Goal: Information Seeking & Learning: Check status

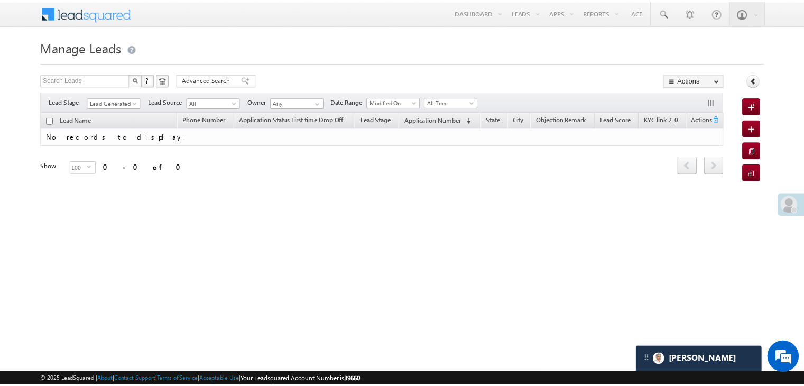
scroll to position [5015, 0]
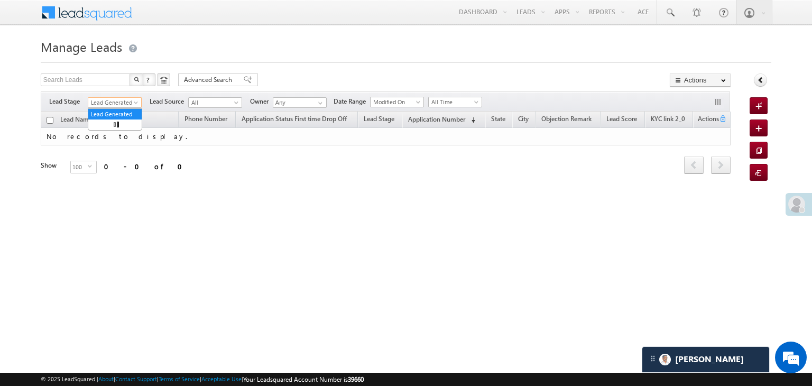
click at [107, 100] on span "Lead Generated" at bounding box center [113, 103] width 50 height 10
click at [106, 107] on link "Lead Generated" at bounding box center [115, 102] width 54 height 11
click at [107, 102] on span "Lead Generated" at bounding box center [113, 103] width 50 height 10
click at [104, 112] on link "All" at bounding box center [114, 114] width 53 height 10
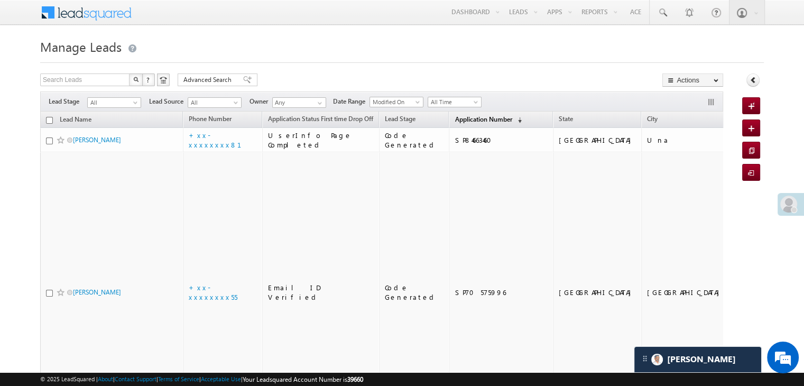
click at [455, 119] on span "Application Number" at bounding box center [483, 119] width 57 height 8
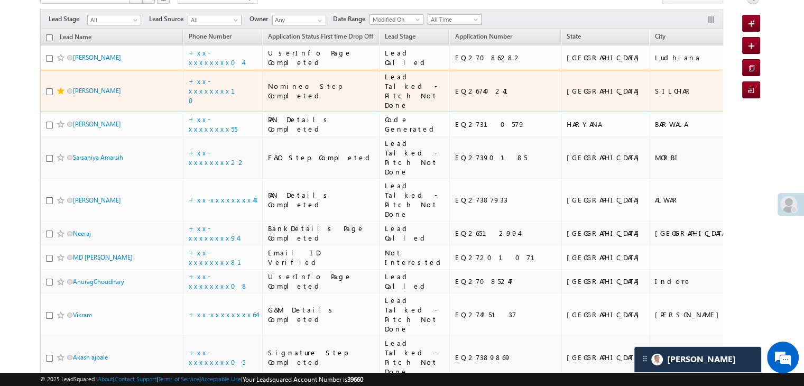
scroll to position [106, 0]
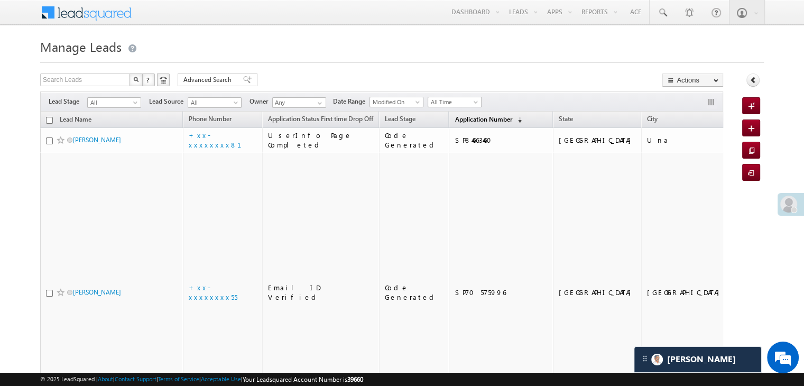
click at [470, 117] on span "Application Number" at bounding box center [483, 119] width 57 height 8
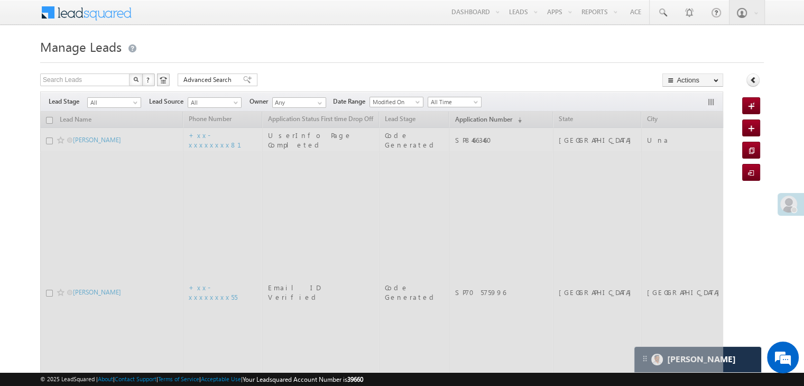
scroll to position [5015, 0]
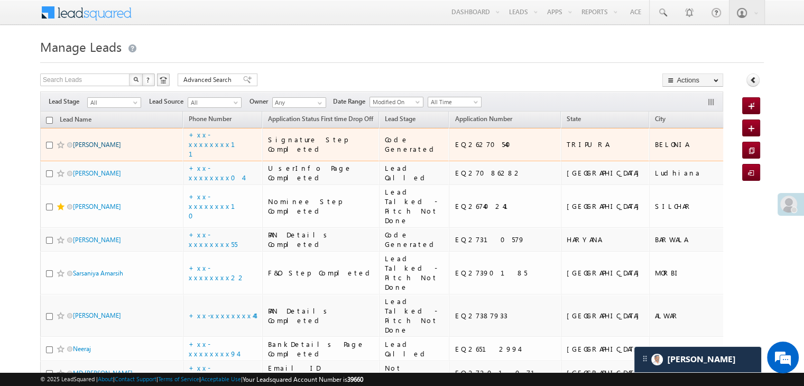
click at [96, 149] on link "Anashikha Tripura" at bounding box center [97, 145] width 48 height 8
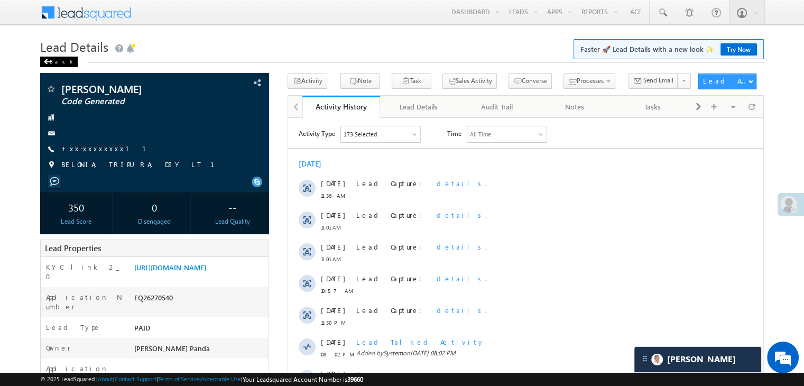
click at [52, 63] on div "Back" at bounding box center [59, 62] width 38 height 11
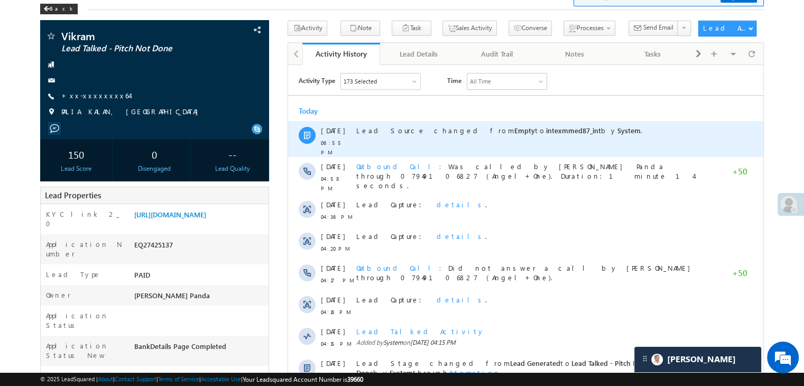
scroll to position [264, 0]
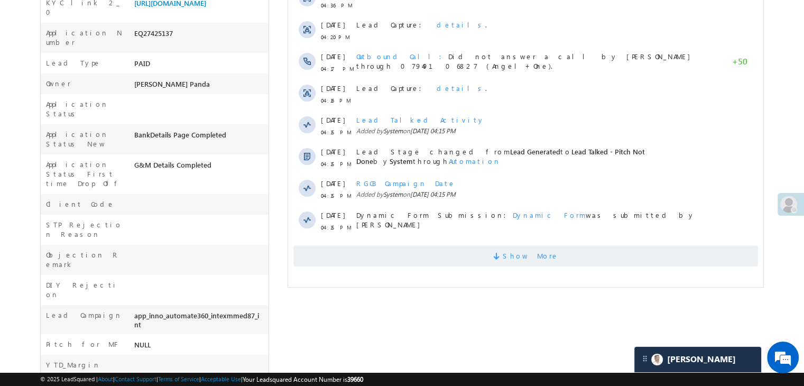
click at [543, 246] on span "Show More" at bounding box center [531, 255] width 56 height 21
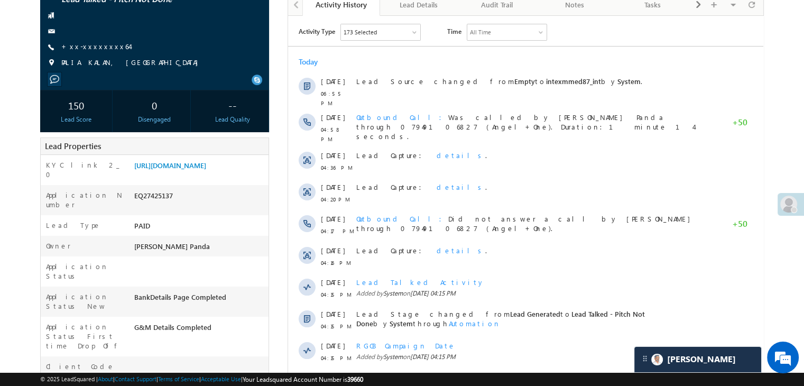
scroll to position [53, 0]
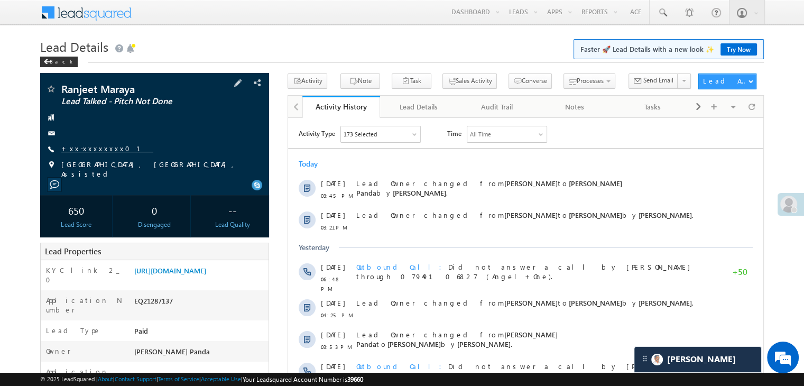
click at [98, 151] on link "+xx-xxxxxxxx01" at bounding box center [107, 148] width 92 height 9
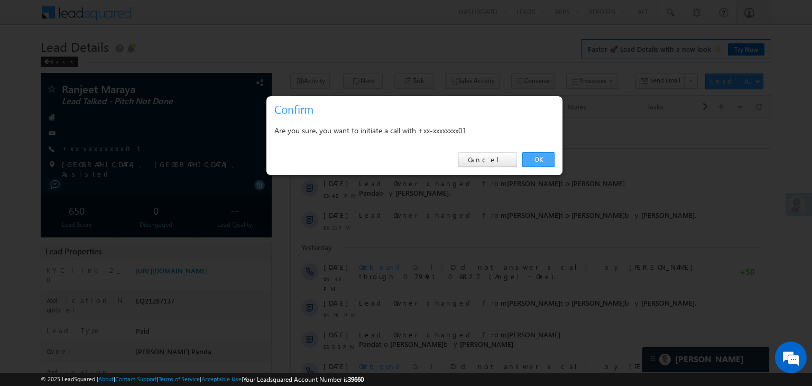
click at [547, 160] on link "OK" at bounding box center [538, 159] width 32 height 15
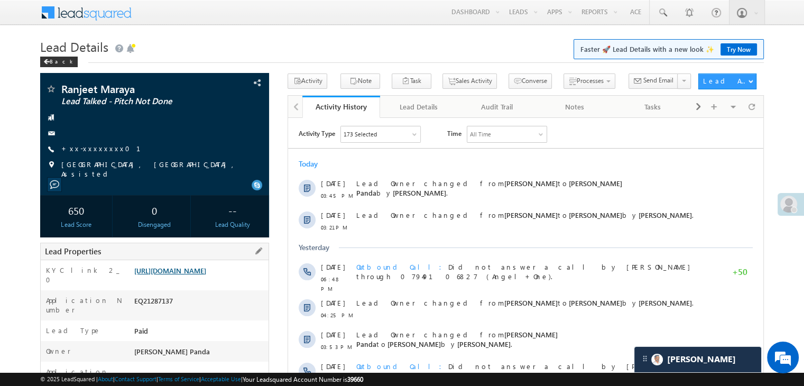
click at [186, 275] on link "[URL][DOMAIN_NAME]" at bounding box center [170, 270] width 72 height 9
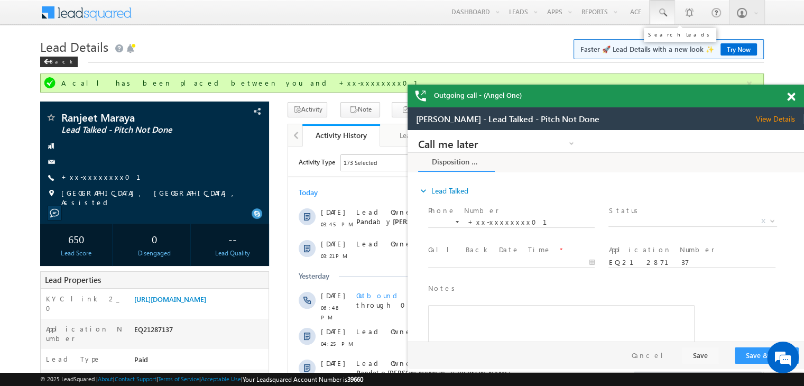
click at [661, 15] on span at bounding box center [662, 12] width 11 height 11
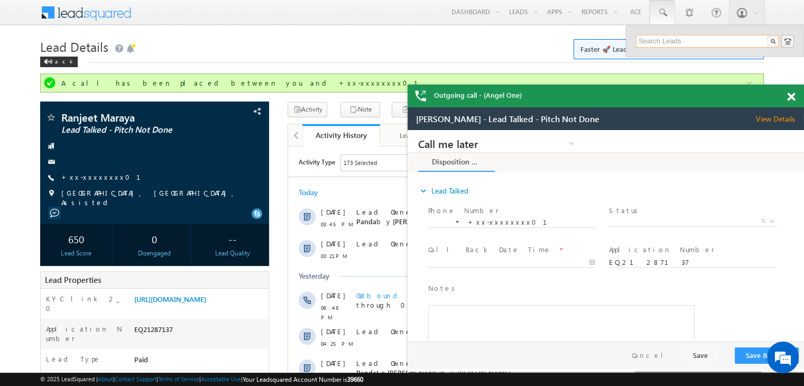
paste input "EQ26946853"
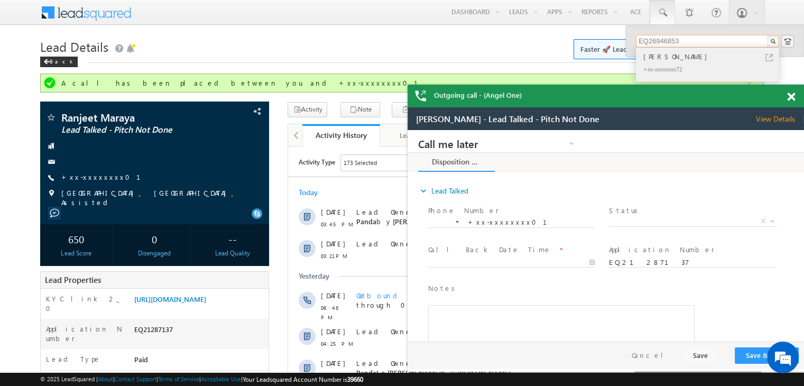
type input "EQ26946853"
click at [658, 56] on div "Sourav kumar sharma" at bounding box center [712, 57] width 142 height 12
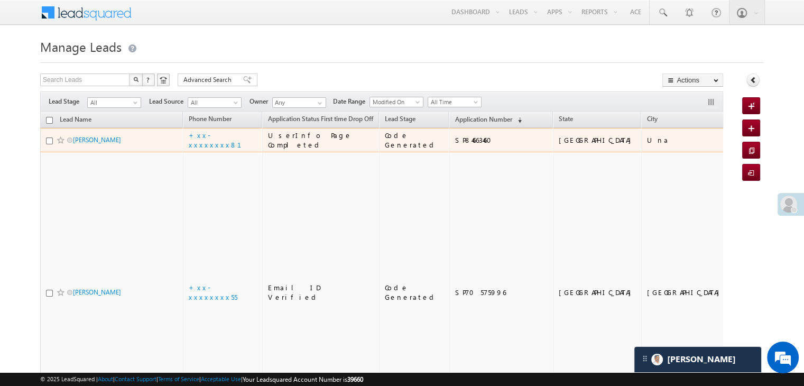
scroll to position [5015, 0]
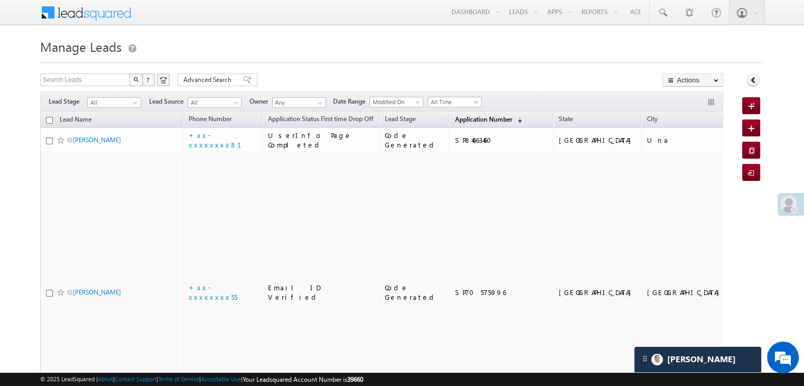
click at [455, 119] on span "Application Number" at bounding box center [483, 119] width 57 height 8
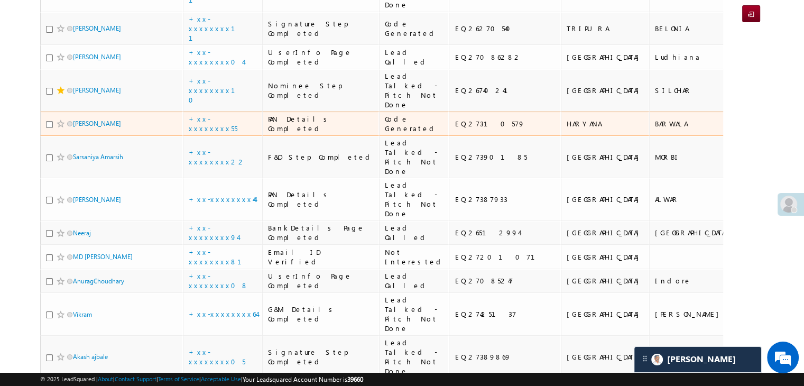
scroll to position [0, 0]
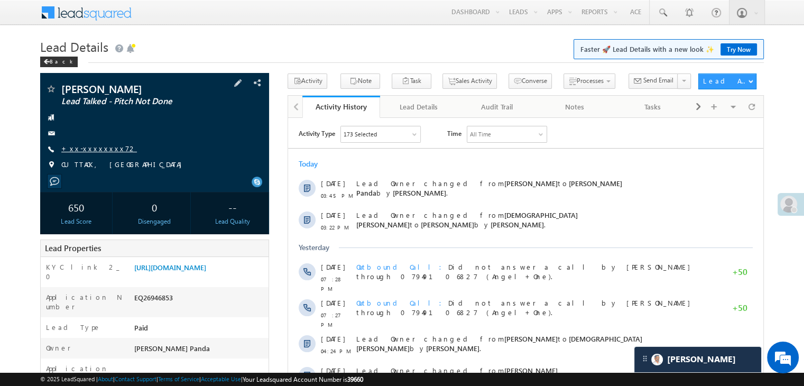
click at [88, 149] on link "+xx-xxxxxxxx72" at bounding box center [99, 148] width 76 height 9
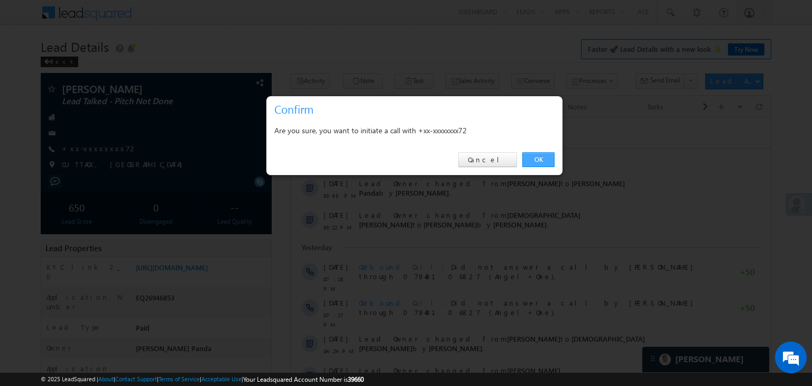
click at [536, 157] on link "OK" at bounding box center [538, 159] width 32 height 15
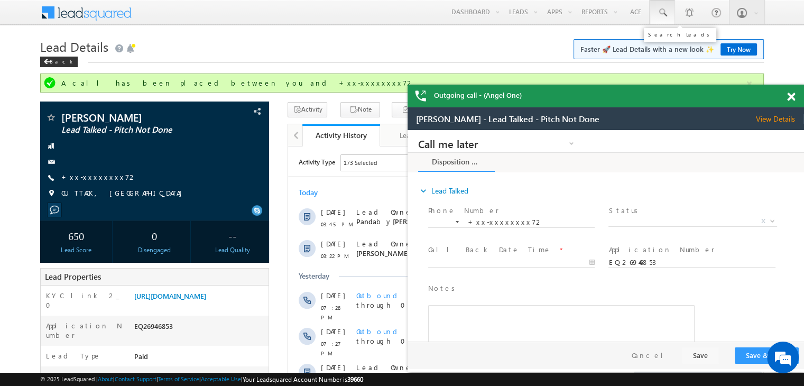
click at [664, 13] on span at bounding box center [662, 12] width 11 height 11
paste input "EQ27122011"
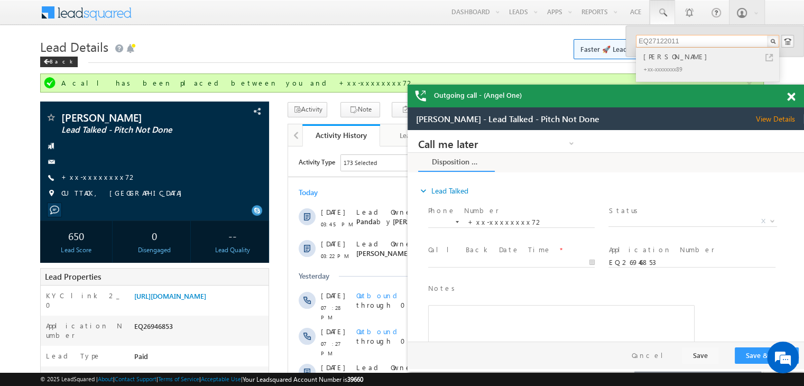
type input "EQ27122011"
click at [659, 58] on div "[PERSON_NAME]" at bounding box center [712, 57] width 142 height 12
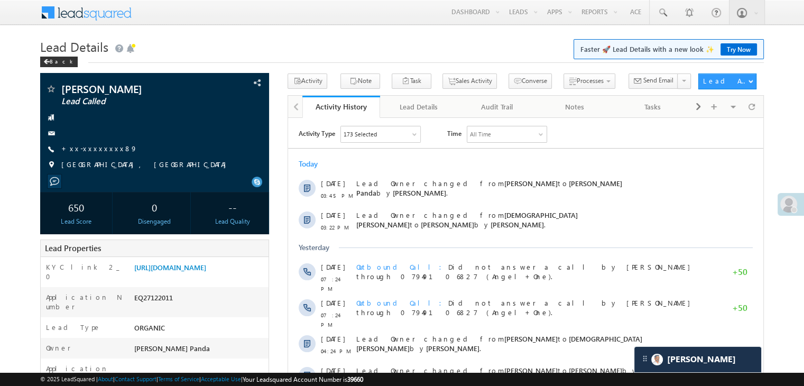
scroll to position [106, 0]
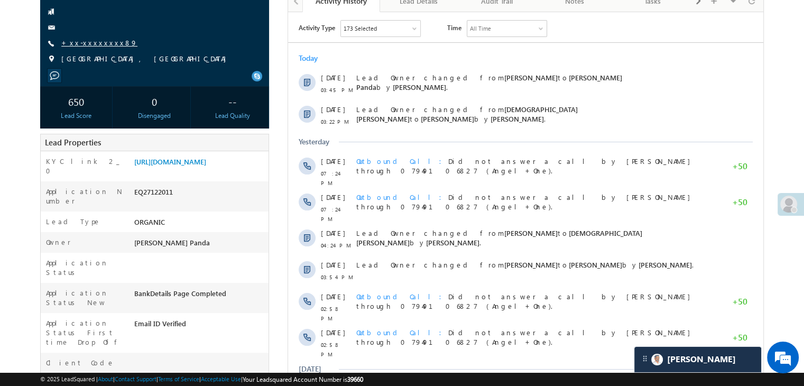
click at [97, 41] on link "+xx-xxxxxxxx89" at bounding box center [99, 42] width 76 height 9
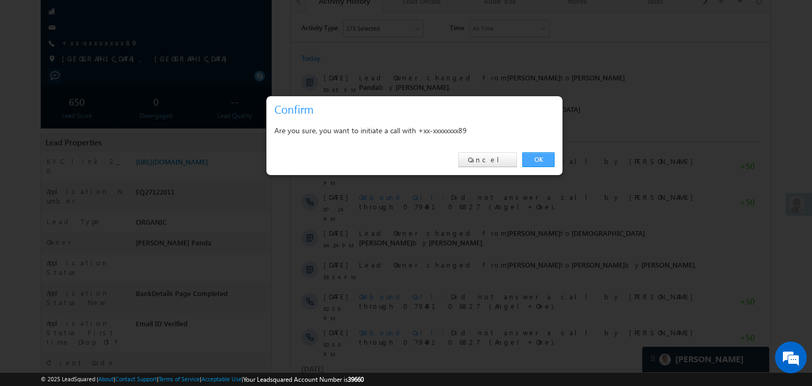
drag, startPoint x: 541, startPoint y: 159, endPoint x: 237, endPoint y: 140, distance: 305.2
click at [541, 159] on link "OK" at bounding box center [538, 159] width 32 height 15
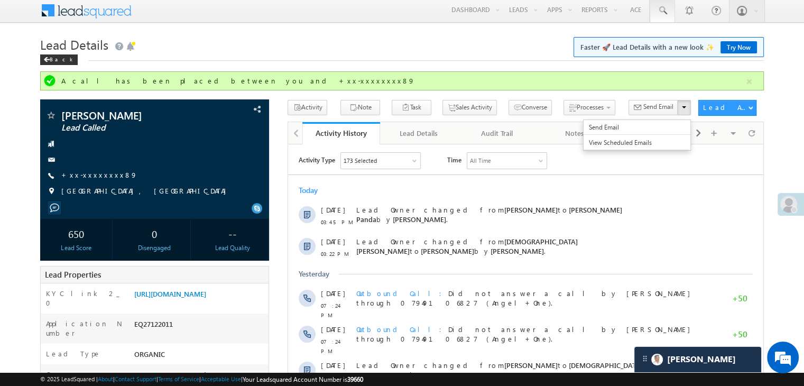
scroll to position [0, 0]
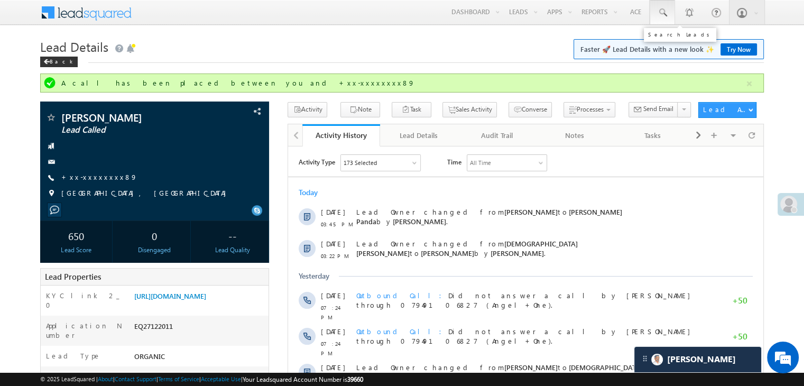
click at [661, 11] on span at bounding box center [662, 12] width 11 height 11
paste input "EQ26861917"
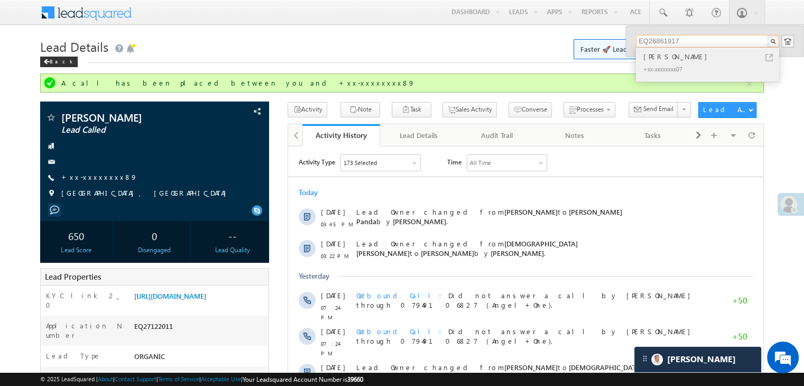
type input "EQ26861917"
click at [693, 54] on div "Vasava Dharmesh" at bounding box center [712, 57] width 142 height 12
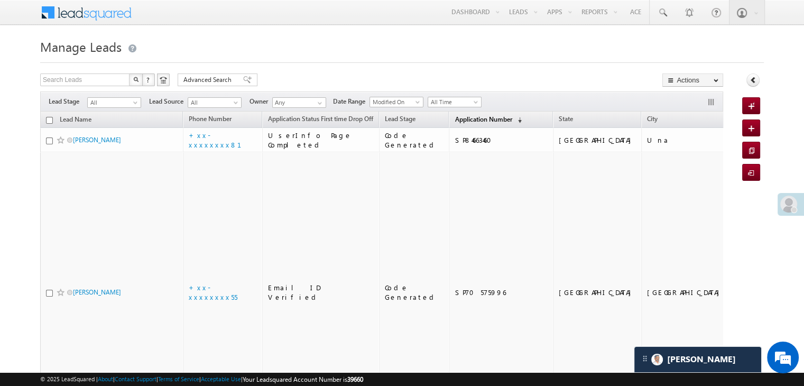
click at [461, 120] on span "Application Number" at bounding box center [483, 119] width 57 height 8
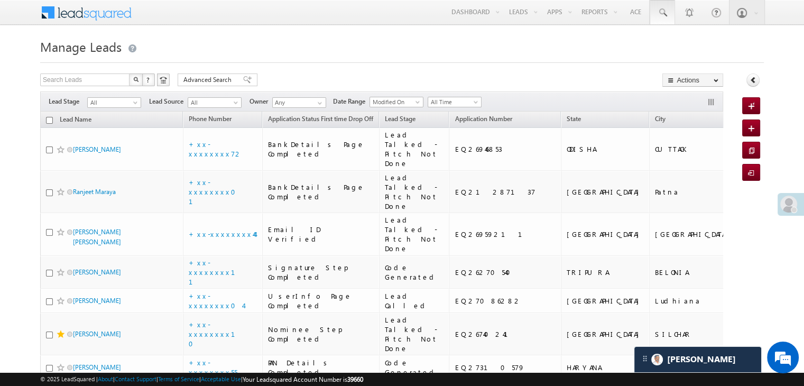
click at [662, 12] on span at bounding box center [662, 12] width 11 height 11
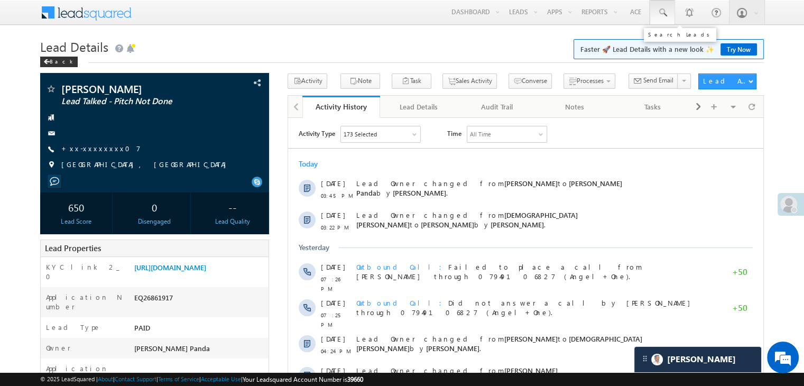
click at [660, 13] on span at bounding box center [662, 12] width 11 height 11
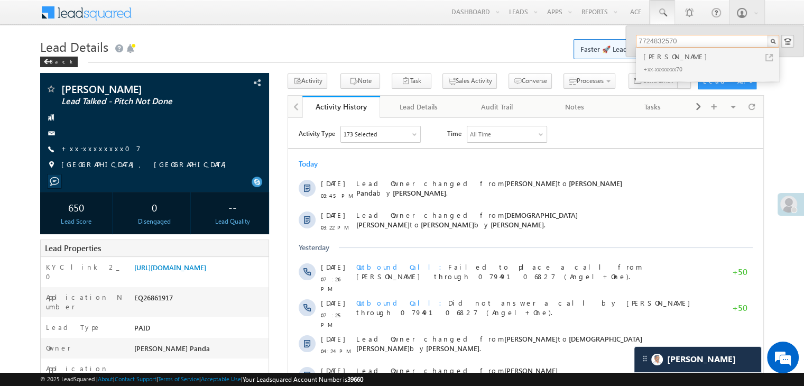
type input "7724832570"
click at [657, 58] on div "[PERSON_NAME]" at bounding box center [712, 57] width 142 height 12
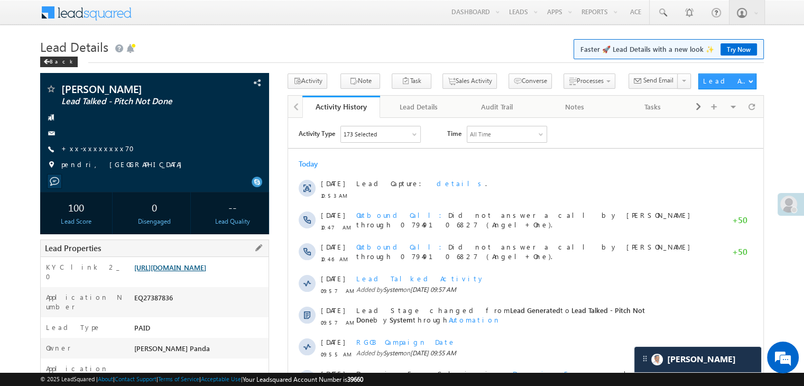
click at [191, 272] on link "[URL][DOMAIN_NAME]" at bounding box center [170, 267] width 72 height 9
click at [56, 62] on div "Back" at bounding box center [59, 62] width 38 height 11
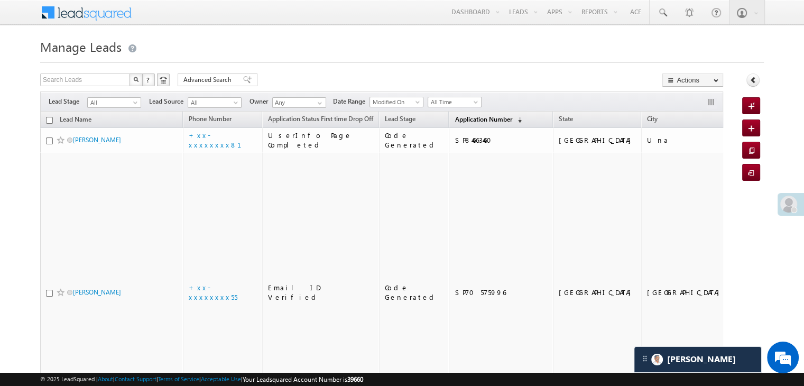
click at [457, 118] on span "Application Number" at bounding box center [483, 119] width 57 height 8
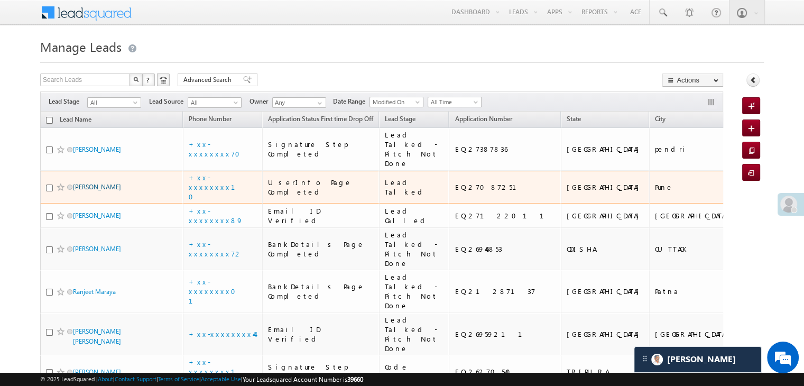
click at [106, 191] on link "[PERSON_NAME]" at bounding box center [97, 187] width 48 height 8
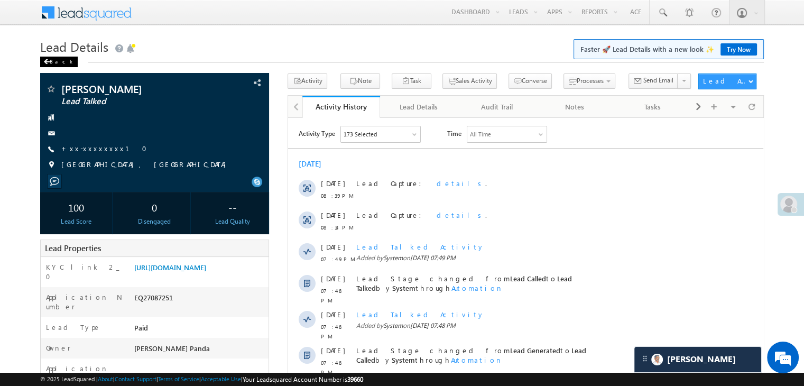
click at [51, 63] on div "Back" at bounding box center [59, 62] width 38 height 11
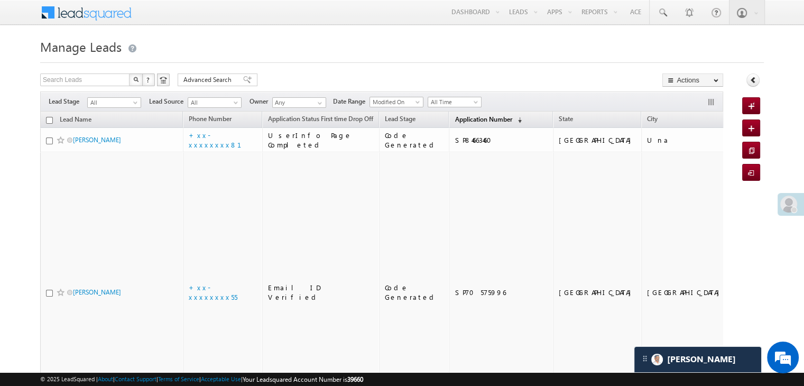
click at [455, 120] on span "Application Number" at bounding box center [483, 119] width 57 height 8
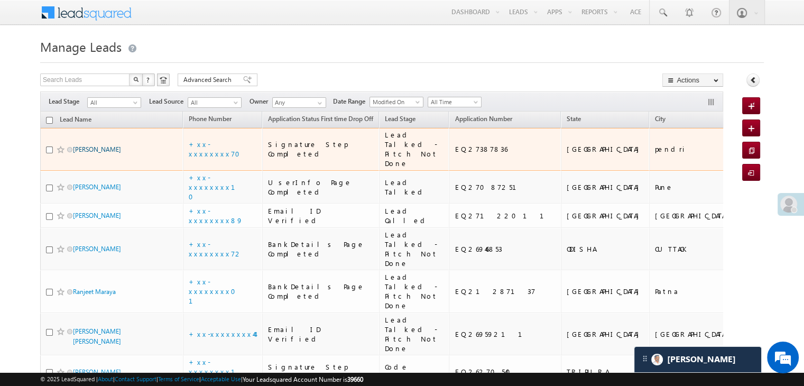
click at [91, 153] on link "[PERSON_NAME]" at bounding box center [97, 149] width 48 height 8
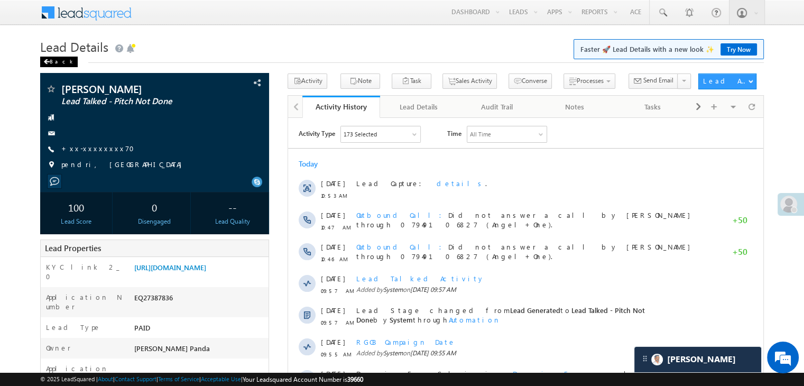
click at [48, 60] on span at bounding box center [46, 61] width 6 height 5
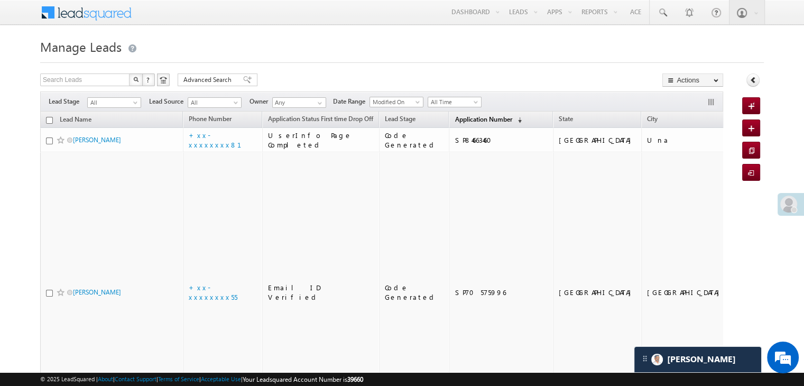
click at [461, 122] on span "Application Number" at bounding box center [483, 119] width 57 height 8
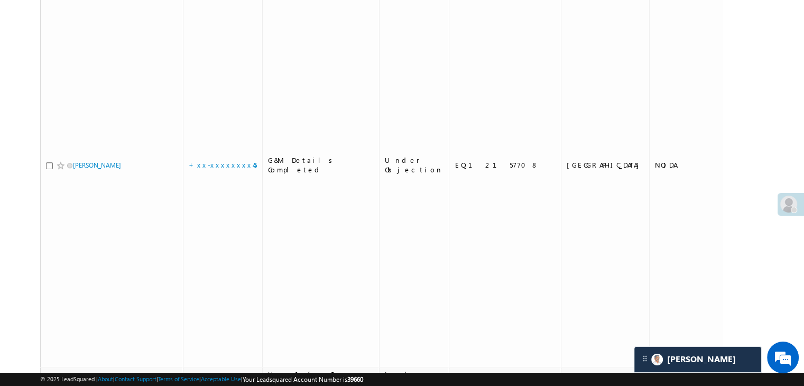
scroll to position [899, 0]
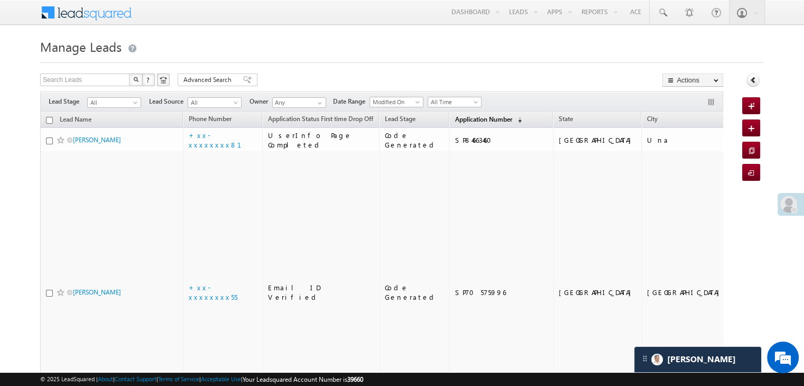
click at [455, 122] on span "Application Number" at bounding box center [483, 119] width 57 height 8
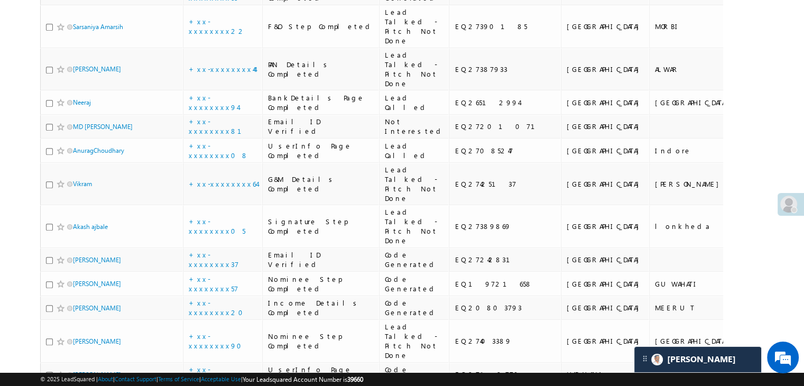
scroll to position [476, 0]
